Goal: Information Seeking & Learning: Learn about a topic

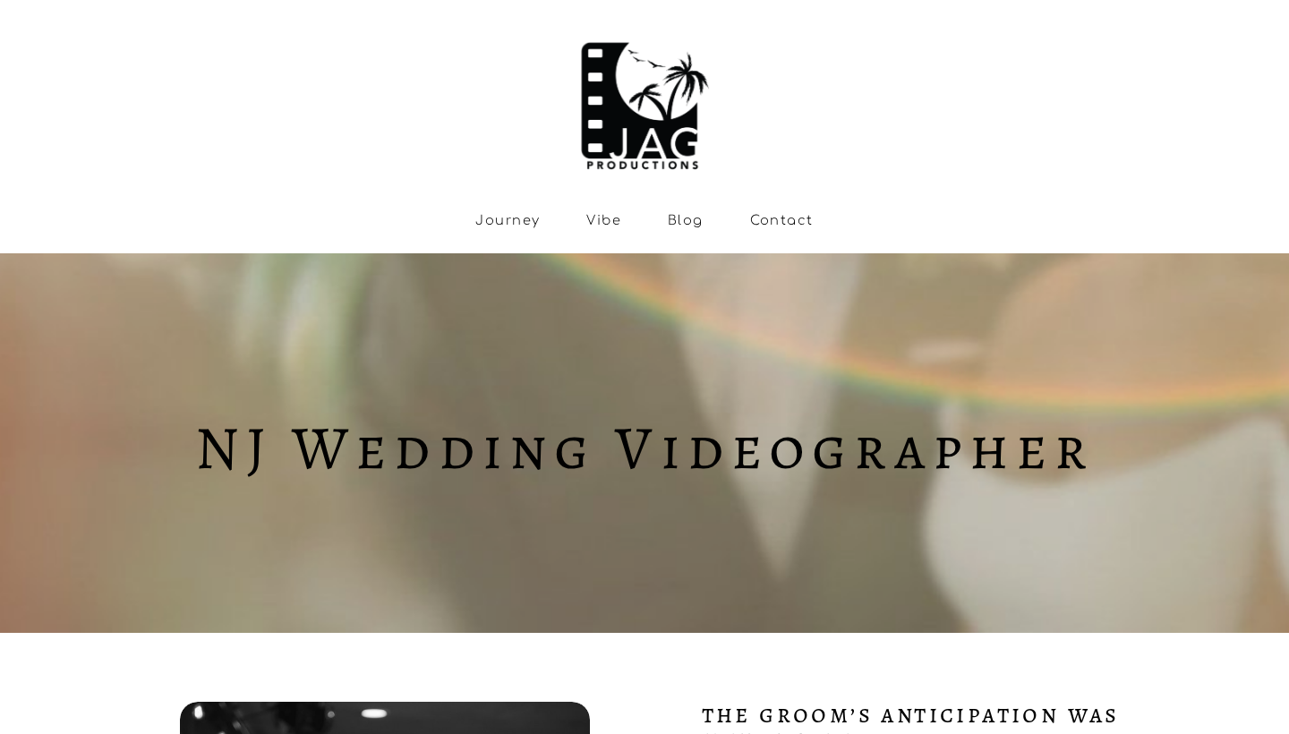
click at [495, 227] on link "Journey" at bounding box center [507, 219] width 64 height 15
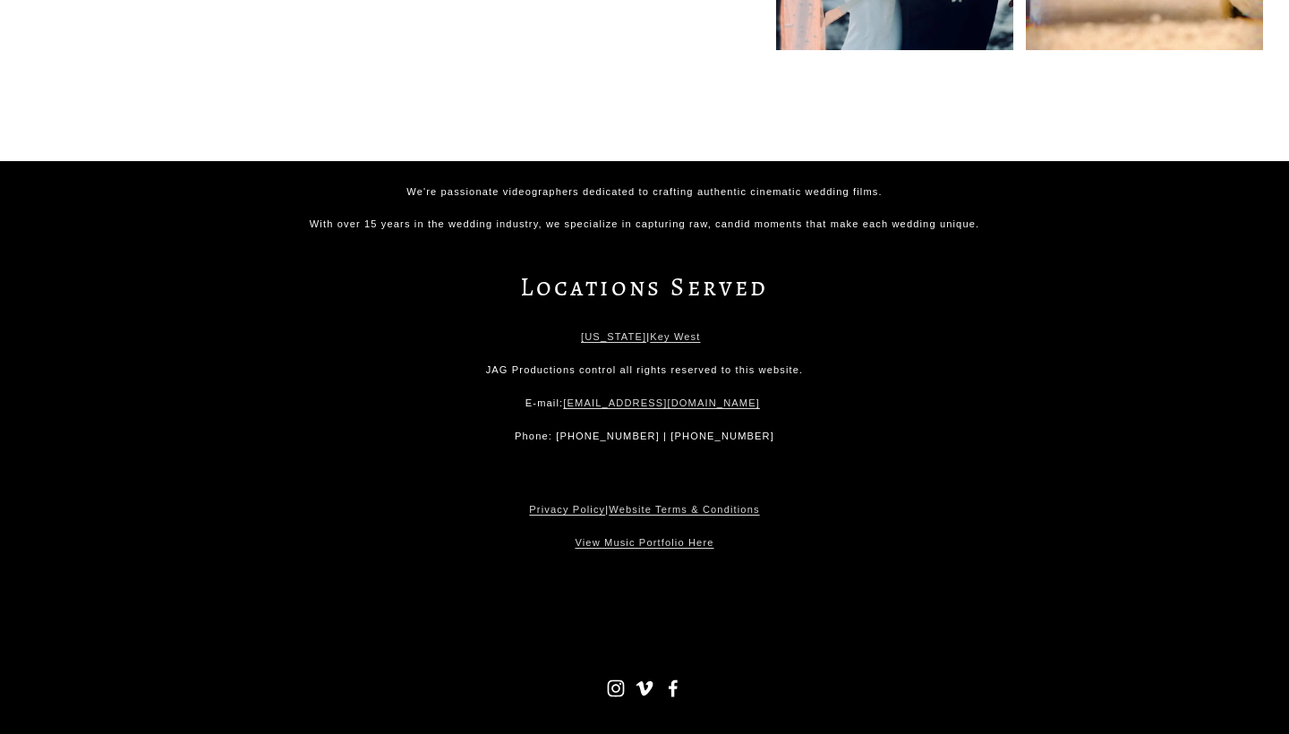
scroll to position [8663, 0]
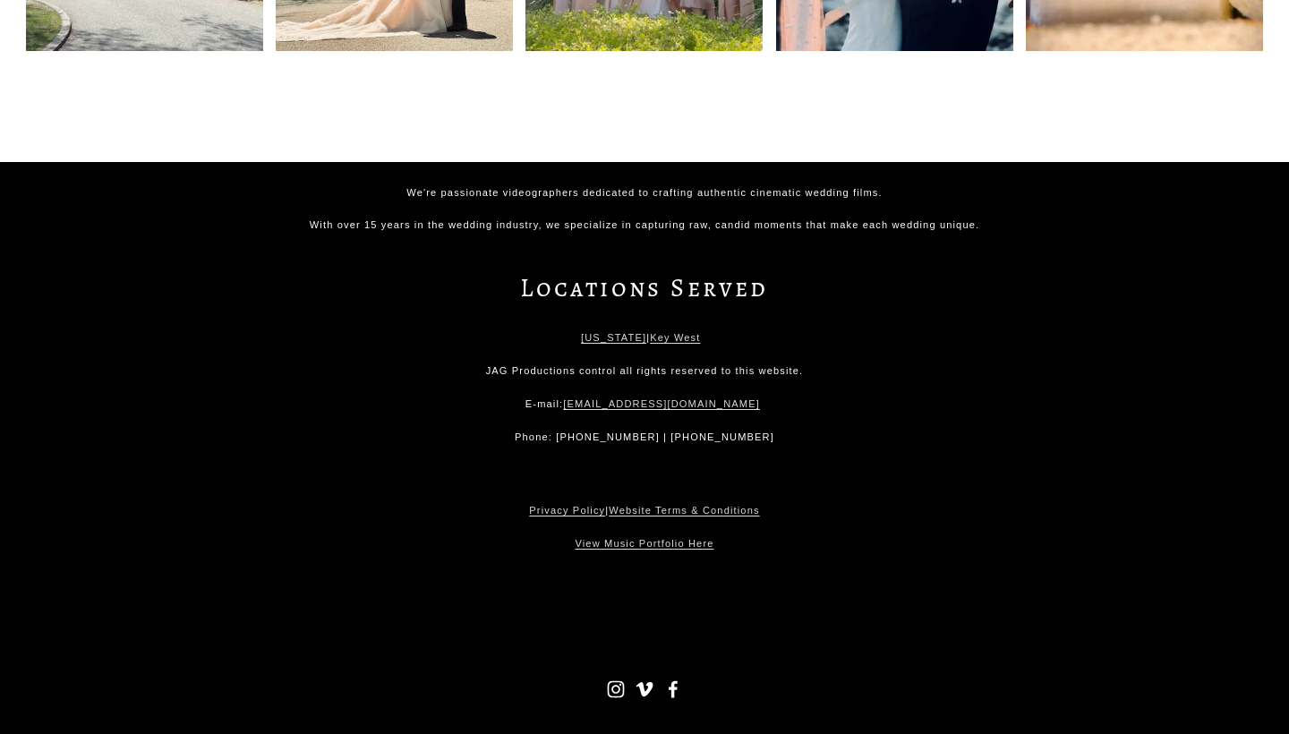
click at [674, 681] on use "Facebook" at bounding box center [672, 689] width 9 height 17
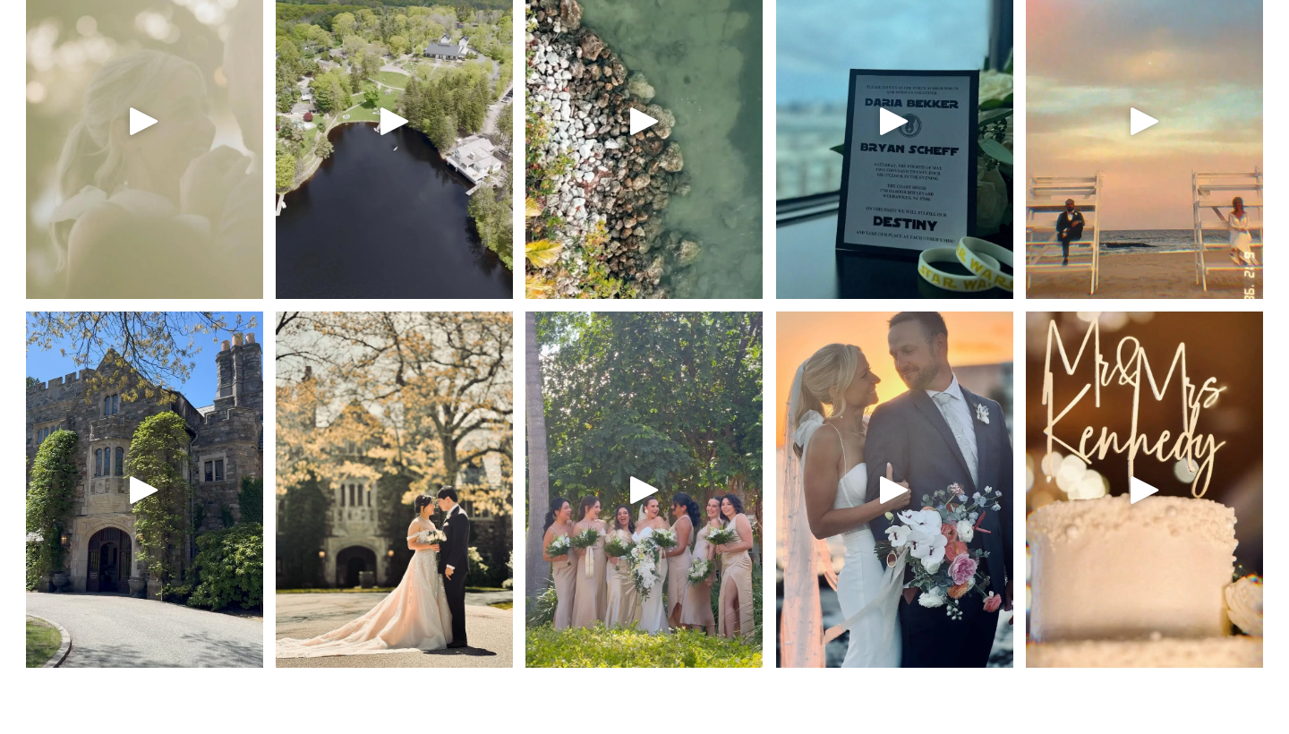
scroll to position [8150, 0]
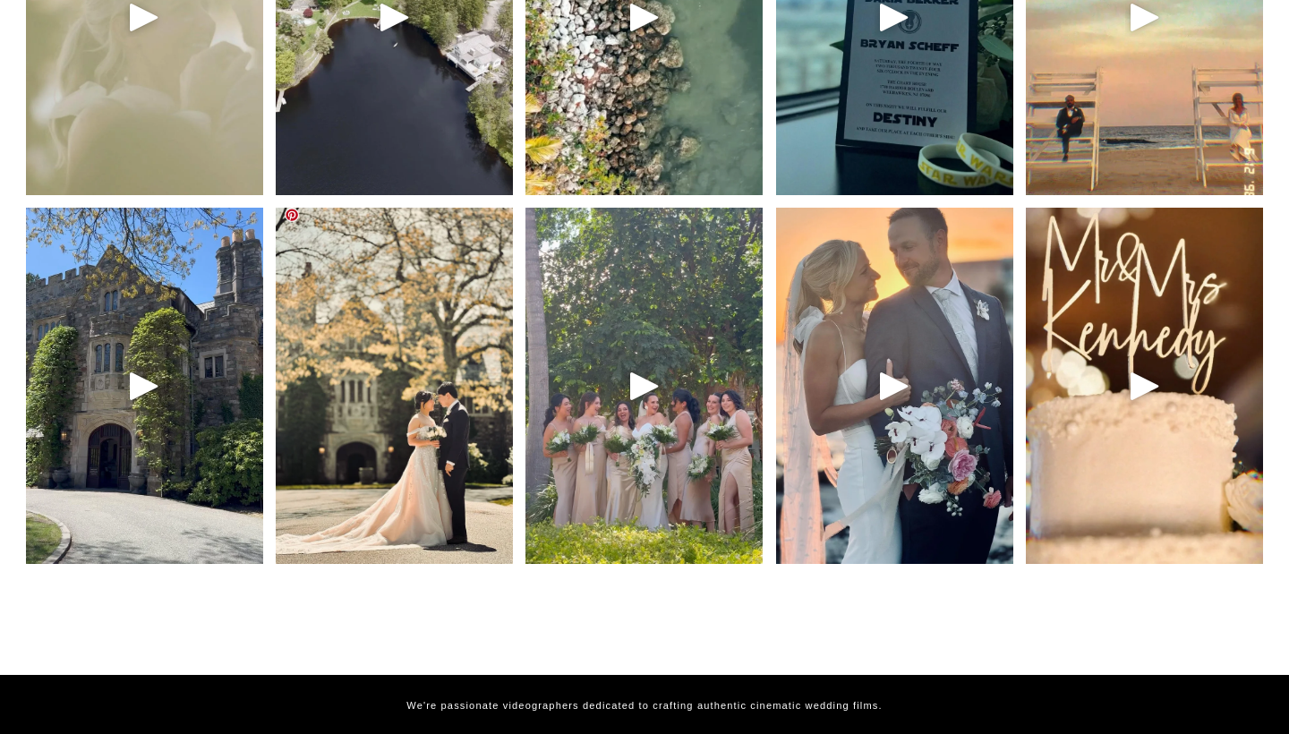
click at [436, 456] on img at bounding box center [393, 386] width 285 height 356
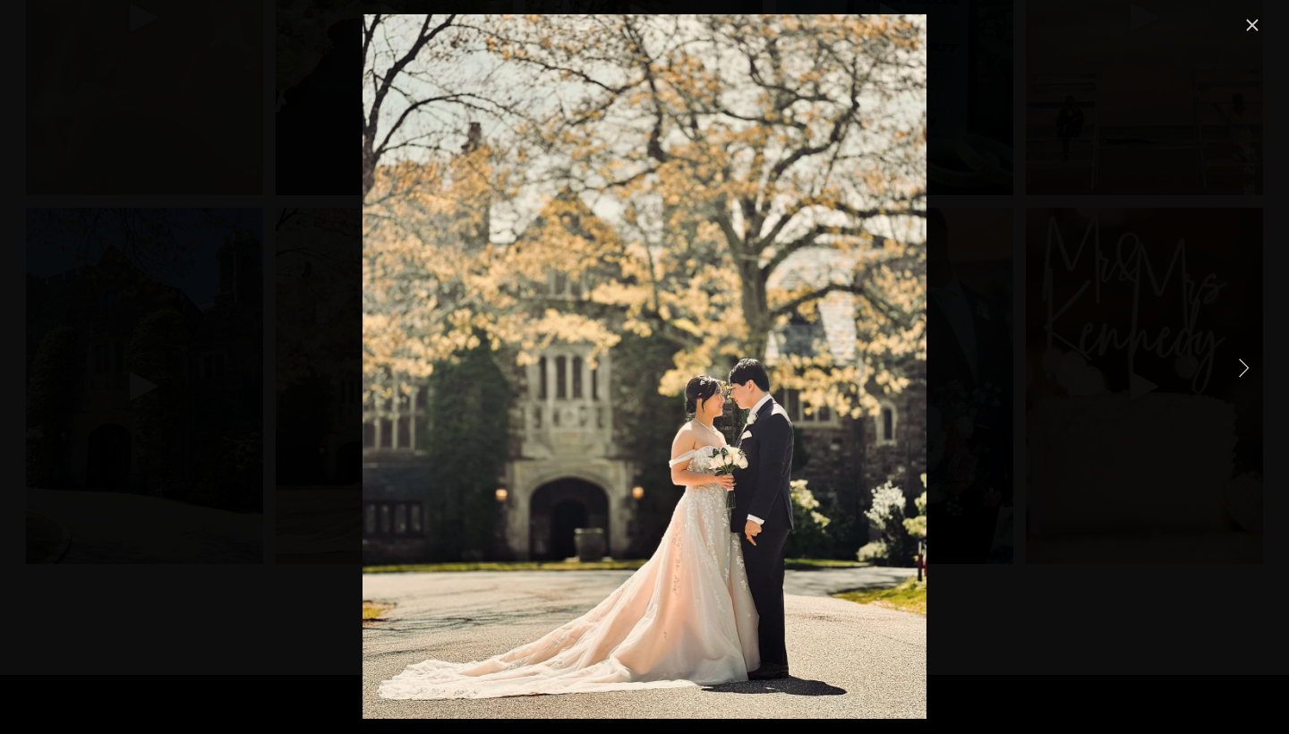
click at [1246, 28] on link "Close" at bounding box center [1251, 24] width 21 height 21
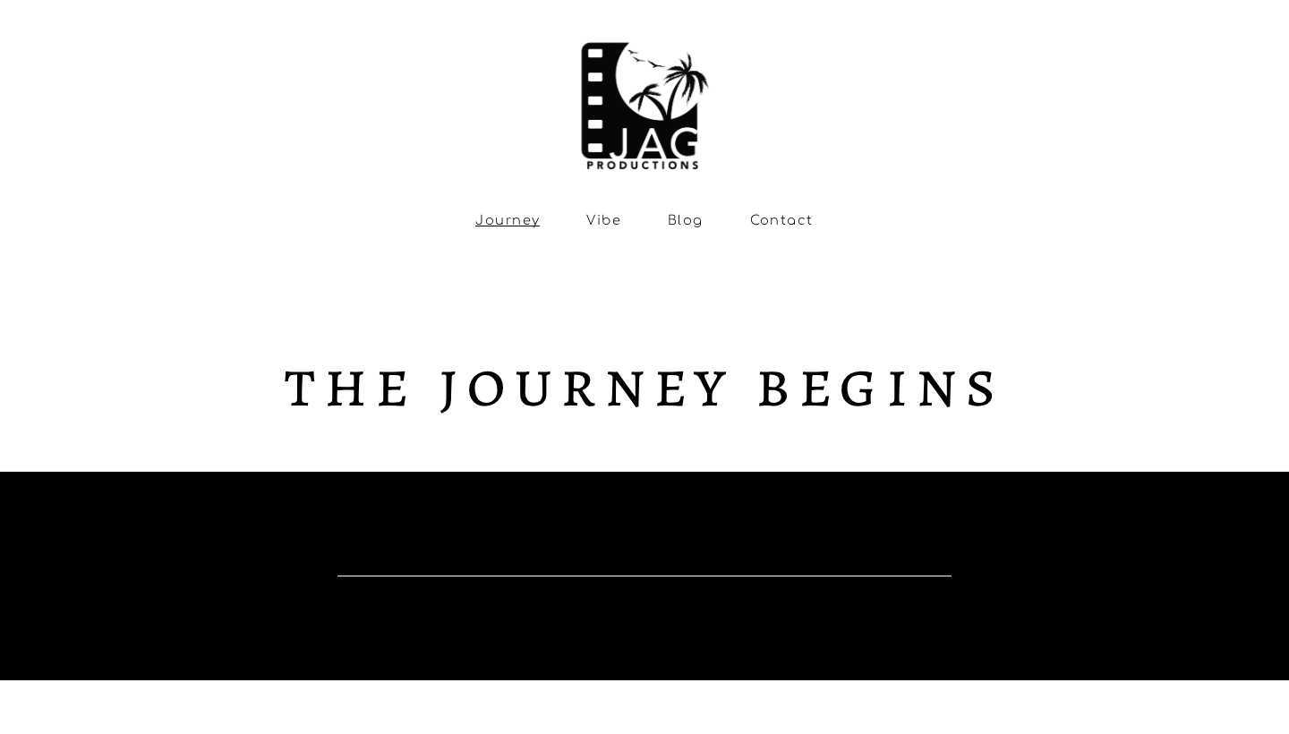
scroll to position [0, 0]
click at [592, 220] on link "Vibe" at bounding box center [603, 219] width 35 height 15
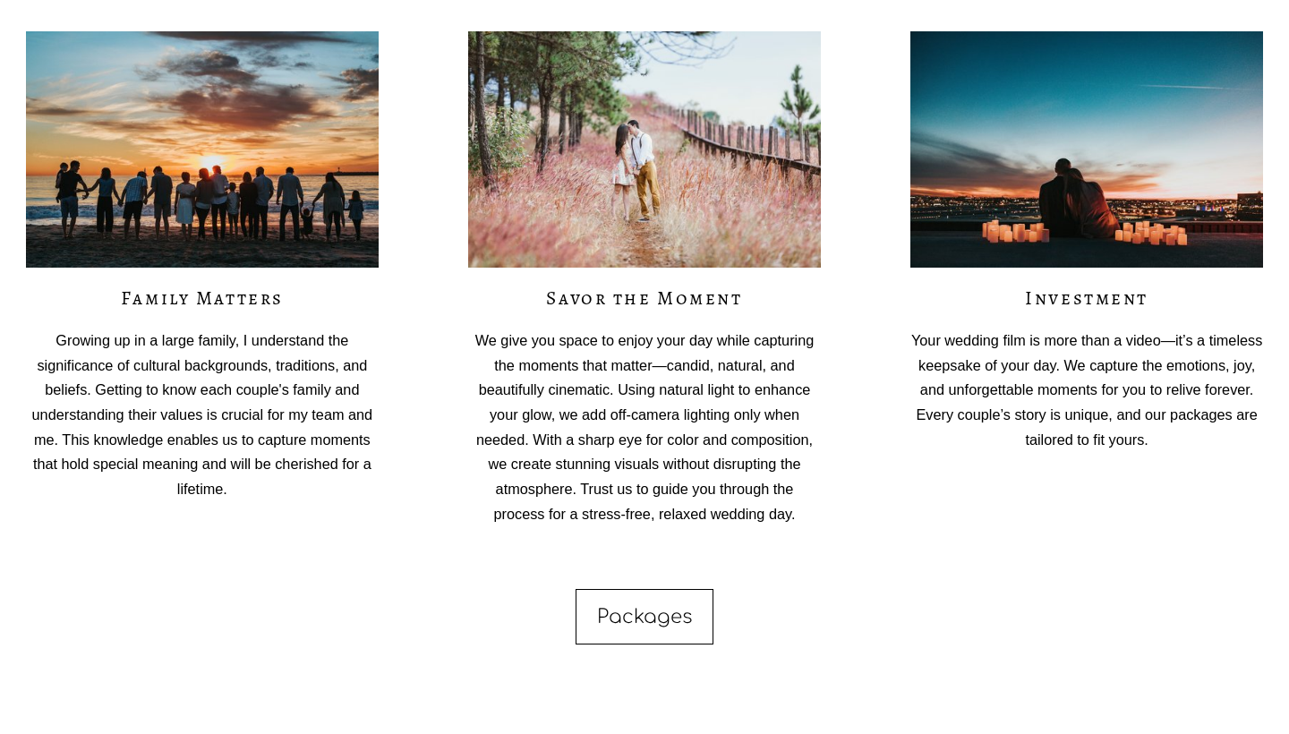
scroll to position [3517, 0]
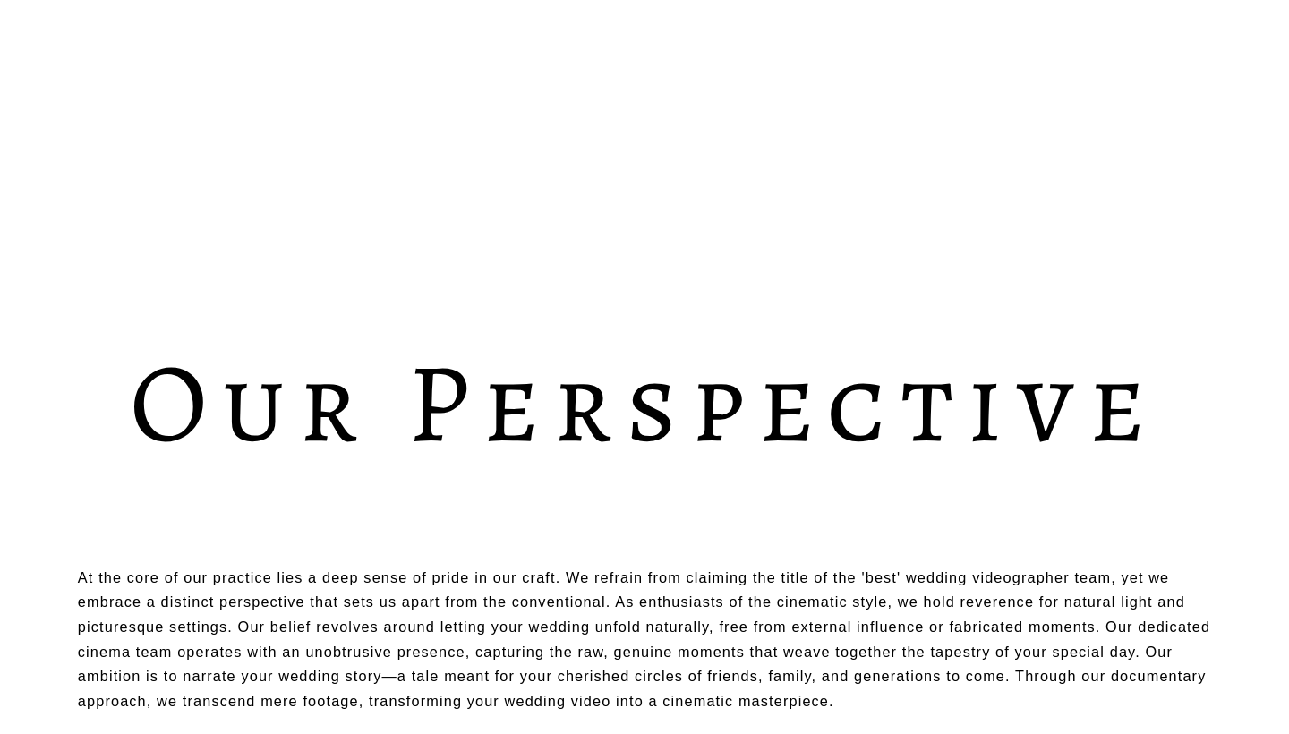
scroll to position [3343, 0]
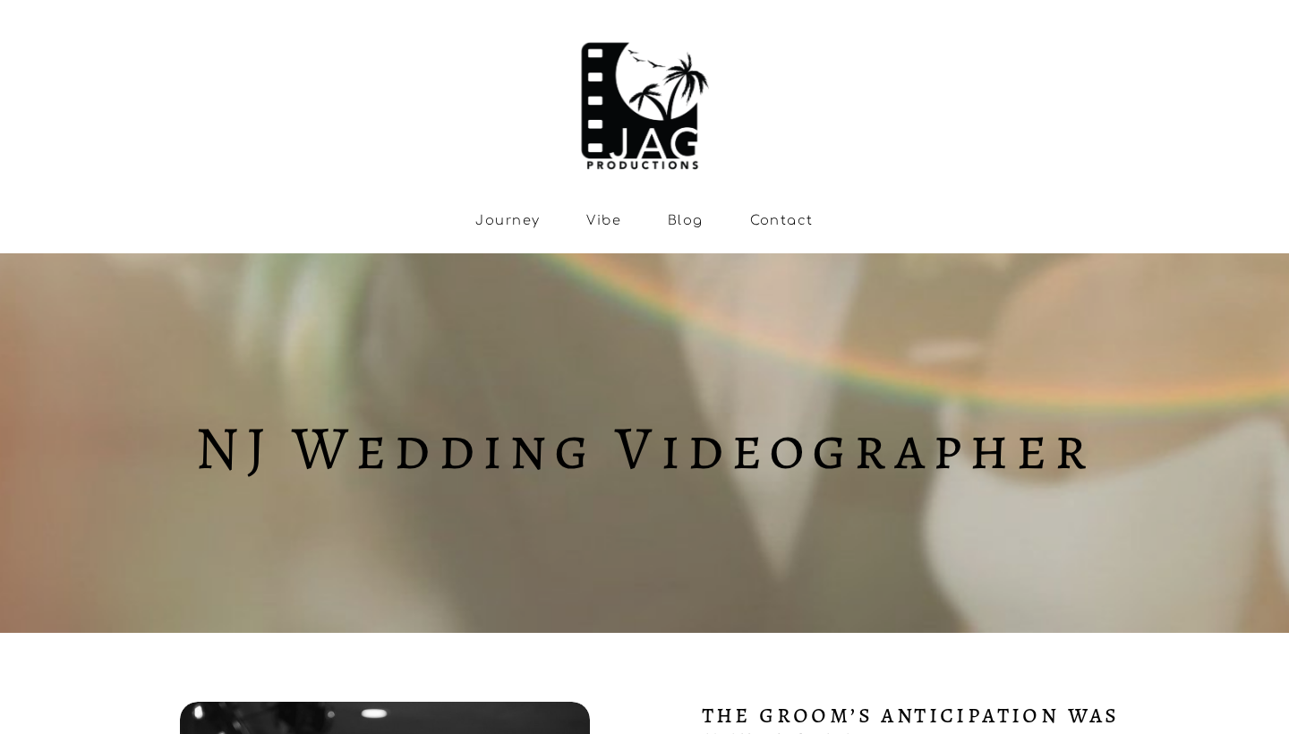
click at [519, 217] on link "Journey" at bounding box center [507, 219] width 64 height 15
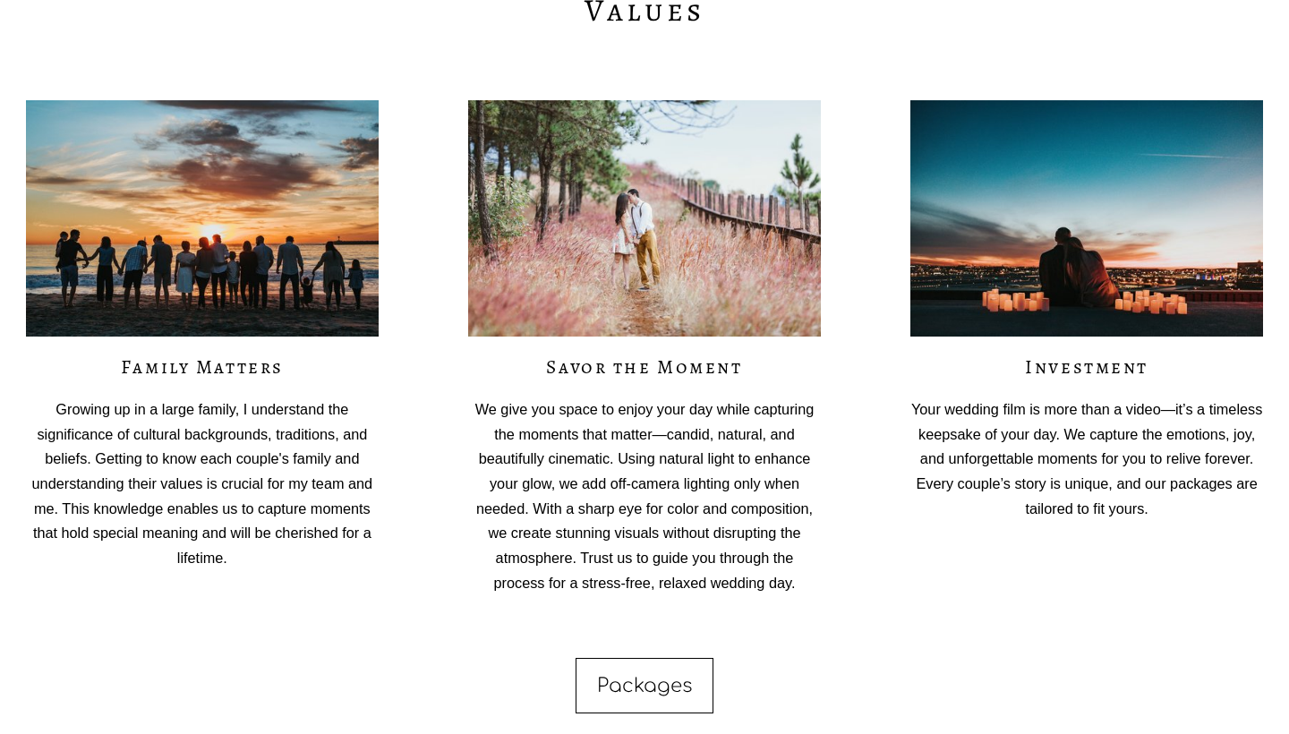
scroll to position [3552, 0]
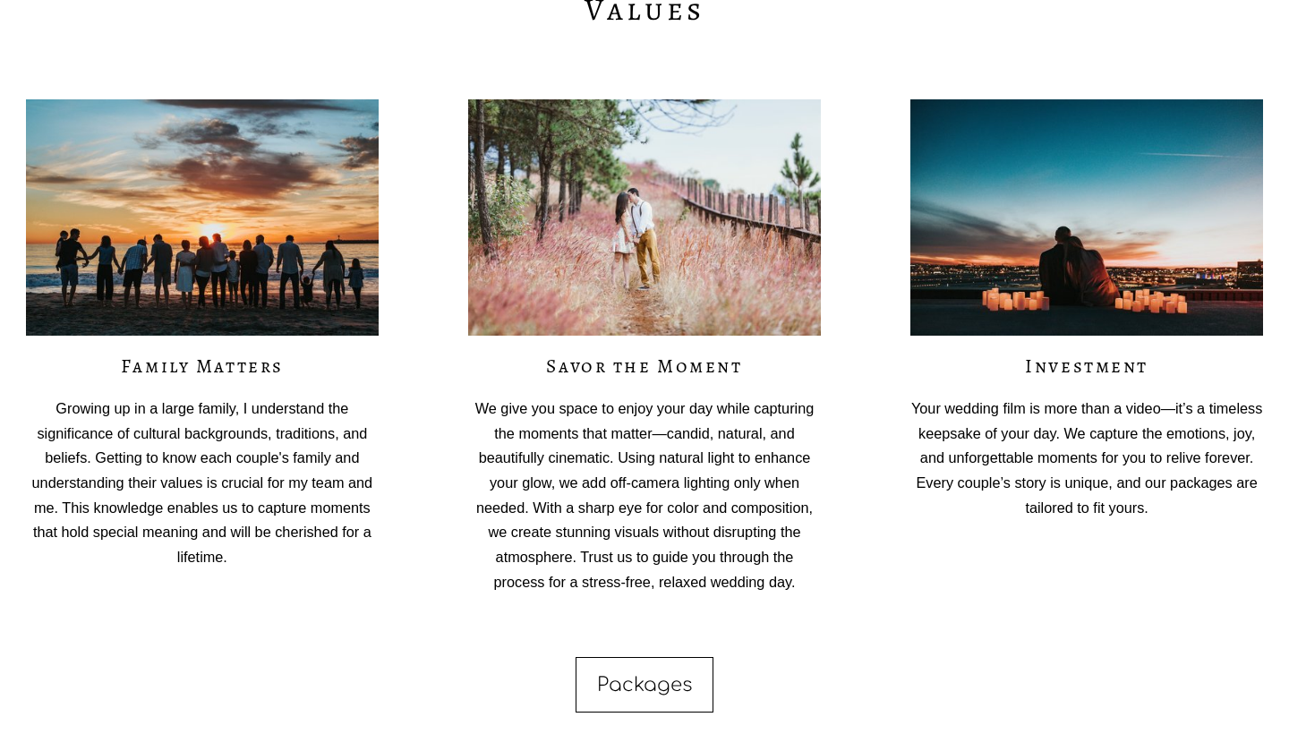
click at [541, 245] on img at bounding box center [644, 217] width 353 height 236
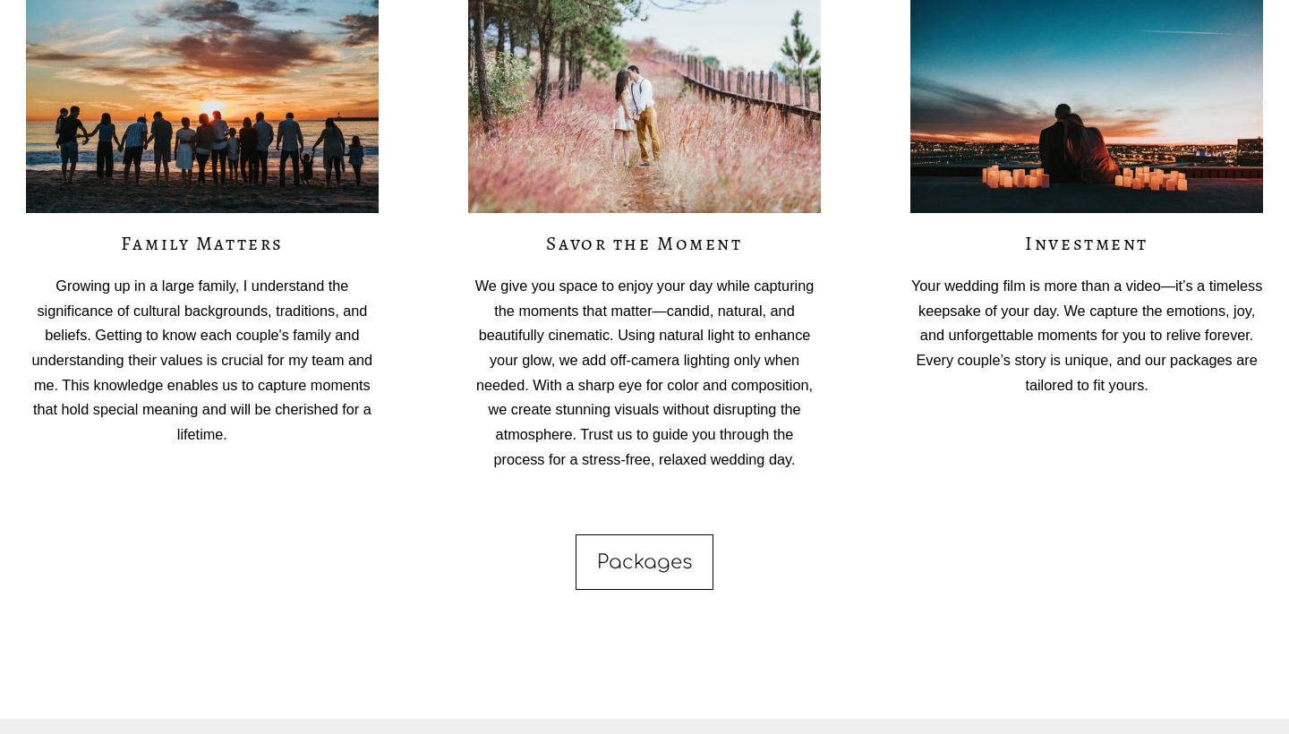
scroll to position [3645, 0]
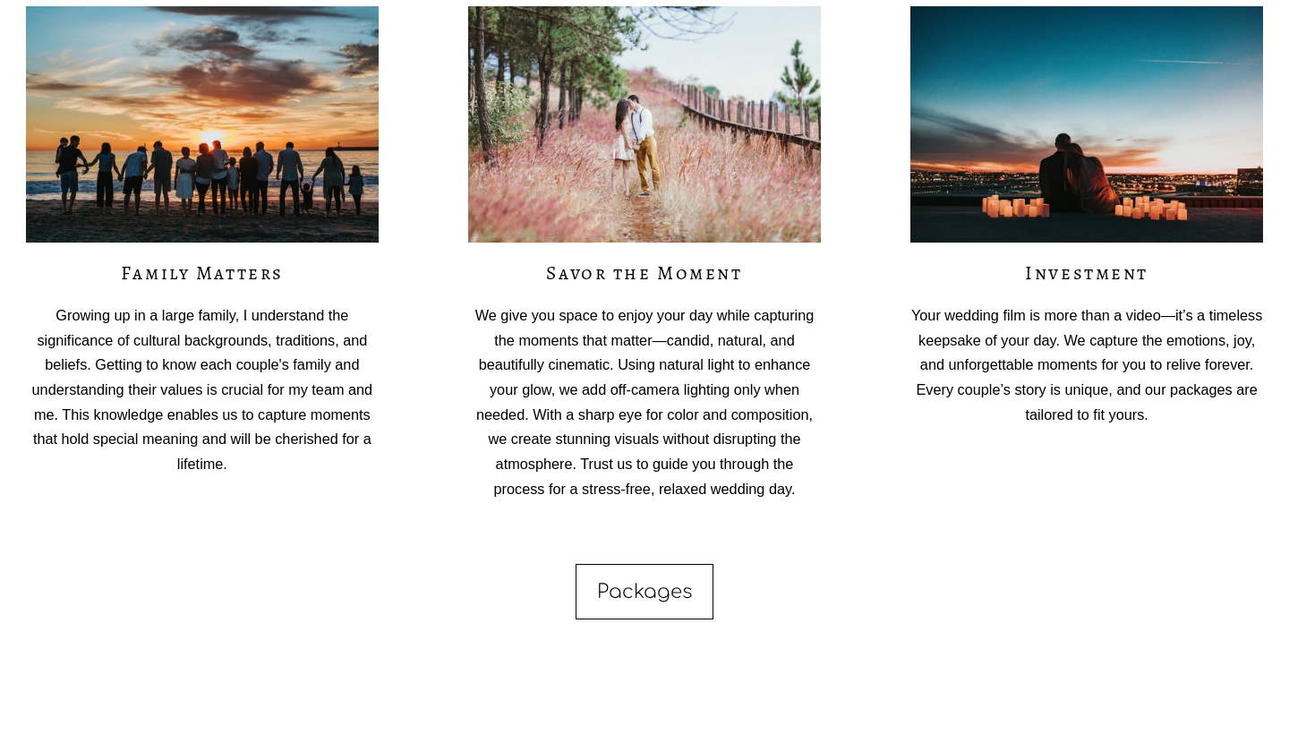
click at [641, 583] on link "Packages" at bounding box center [644, 591] width 139 height 55
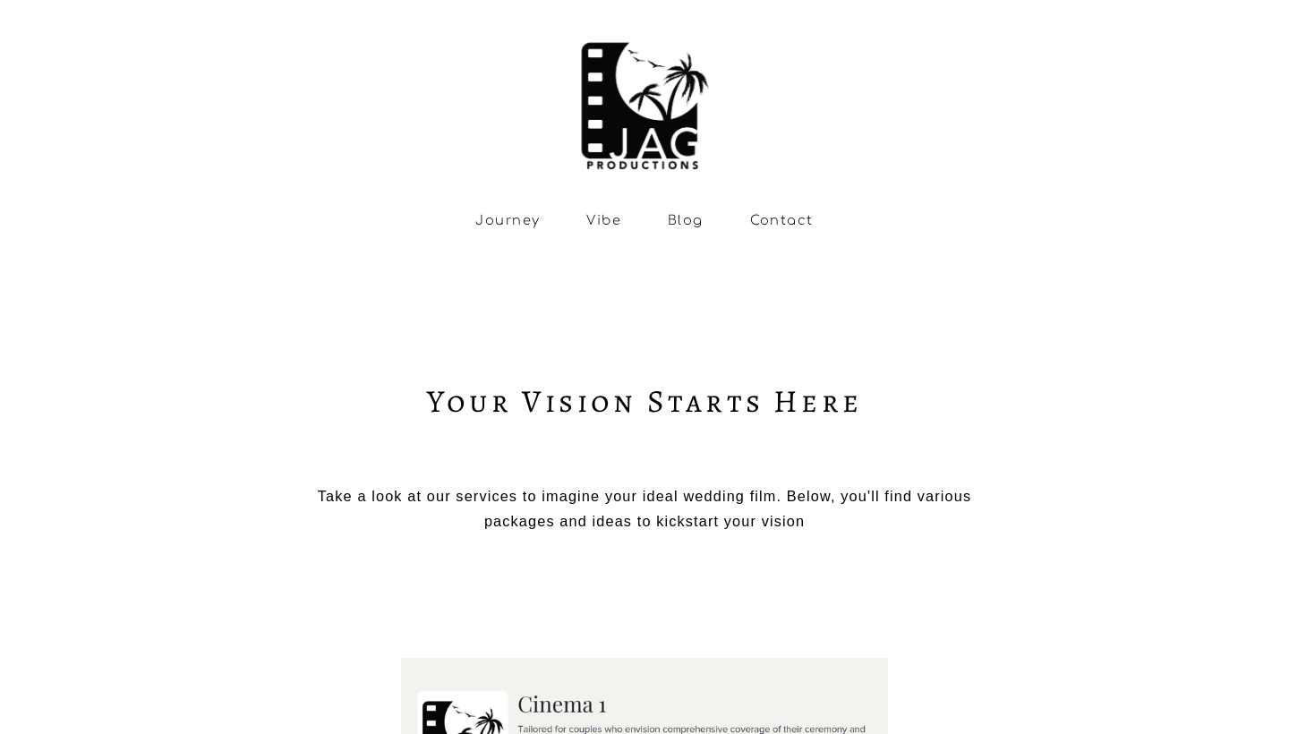
click at [516, 221] on link "Journey" at bounding box center [507, 219] width 64 height 15
